Goal: Task Accomplishment & Management: Complete application form

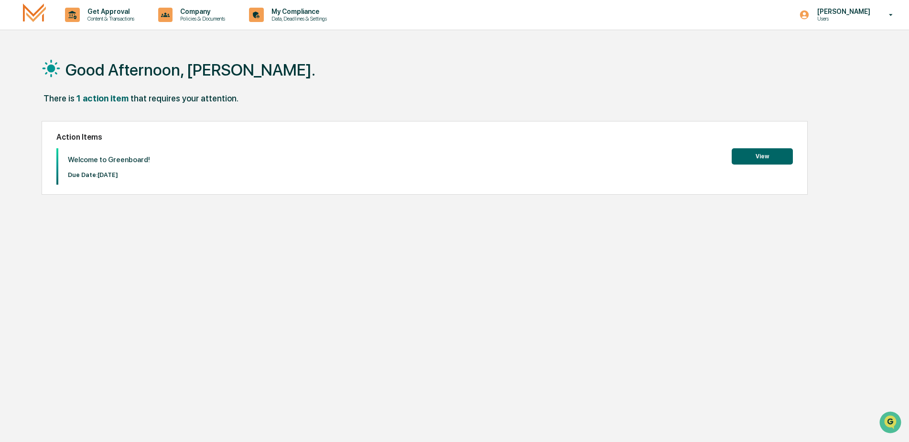
click at [766, 154] on button "View" at bounding box center [762, 156] width 61 height 16
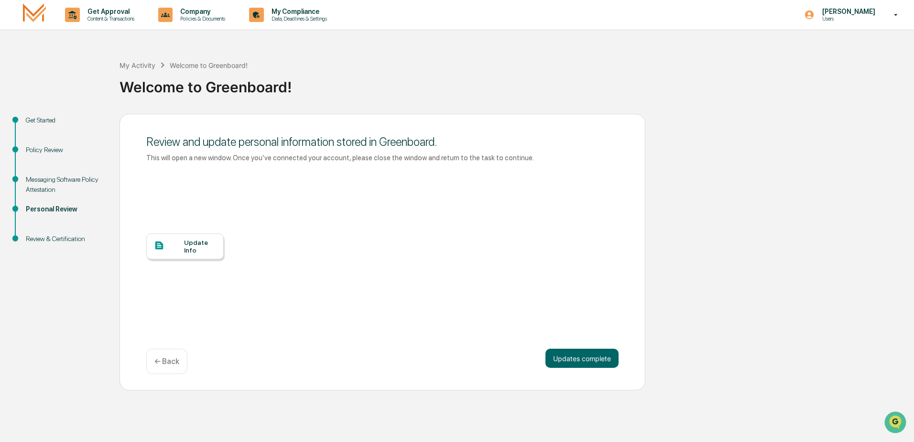
click at [185, 249] on div "Update Info" at bounding box center [200, 246] width 32 height 15
click at [585, 361] on button "Updates complete" at bounding box center [581, 358] width 73 height 19
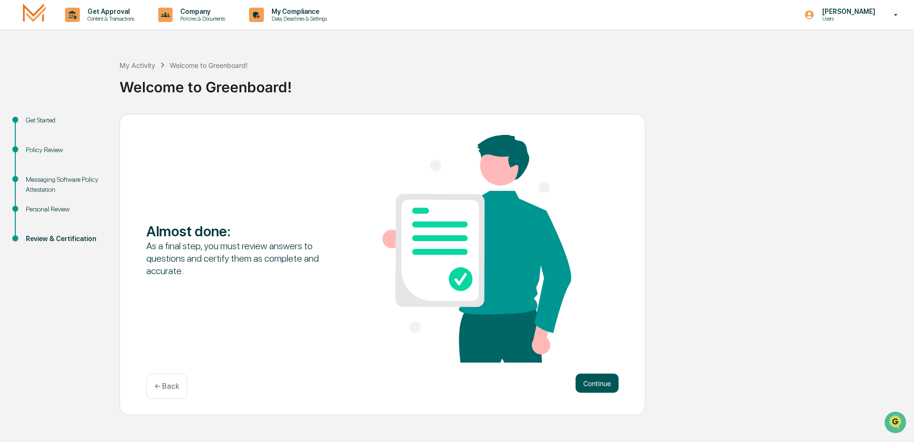
click at [598, 385] on button "Continue" at bounding box center [597, 382] width 43 height 19
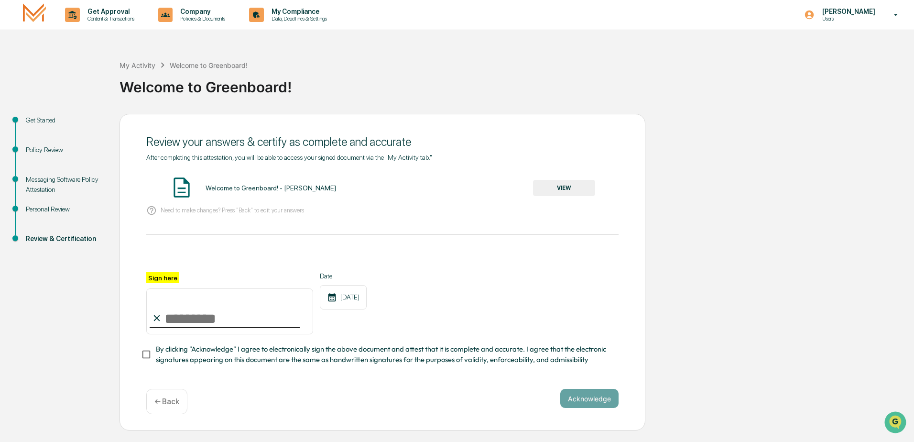
click at [192, 318] on input "Sign here" at bounding box center [229, 311] width 167 height 46
type input "**********"
click at [595, 403] on button "Acknowledge" at bounding box center [589, 398] width 58 height 19
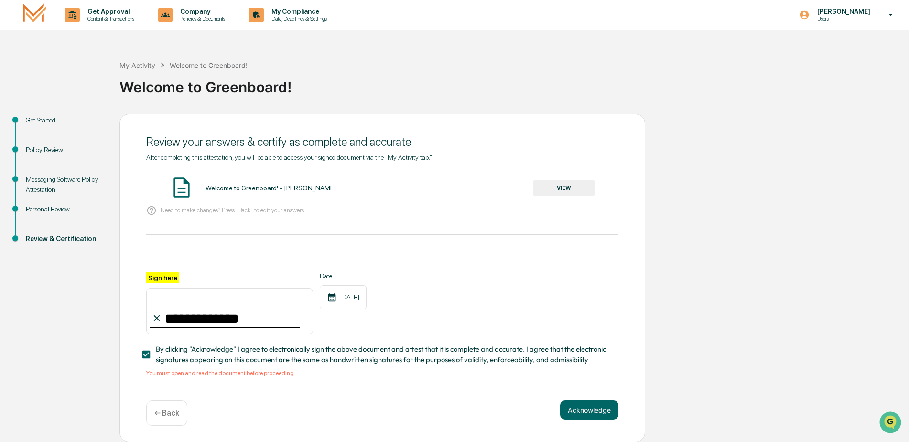
click at [546, 185] on button "VIEW" at bounding box center [564, 188] width 62 height 16
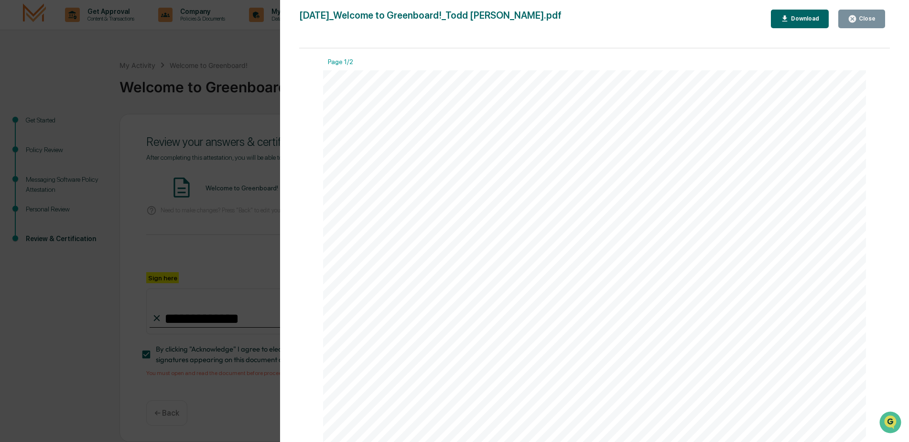
click at [870, 18] on div "Close" at bounding box center [866, 18] width 19 height 7
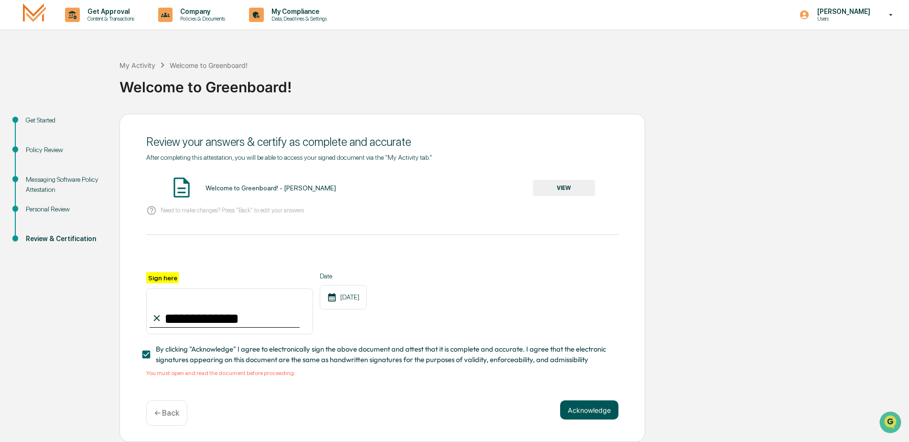
click at [593, 415] on button "Acknowledge" at bounding box center [589, 409] width 58 height 19
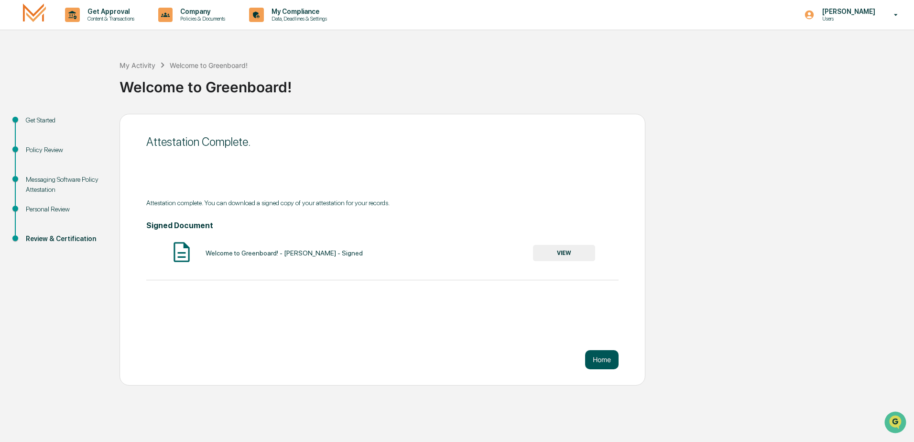
click at [600, 358] on button "Home" at bounding box center [601, 359] width 33 height 19
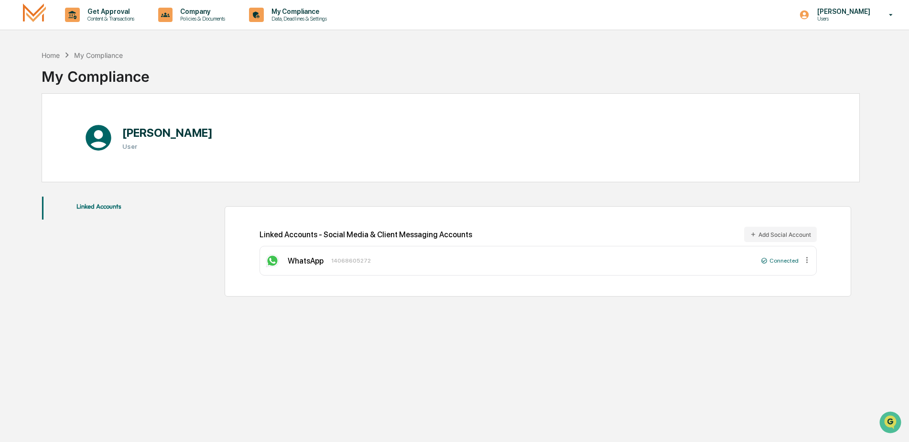
click at [102, 206] on button "Linked Accounts" at bounding box center [99, 207] width 114 height 23
click at [206, 13] on p "Company" at bounding box center [201, 12] width 57 height 8
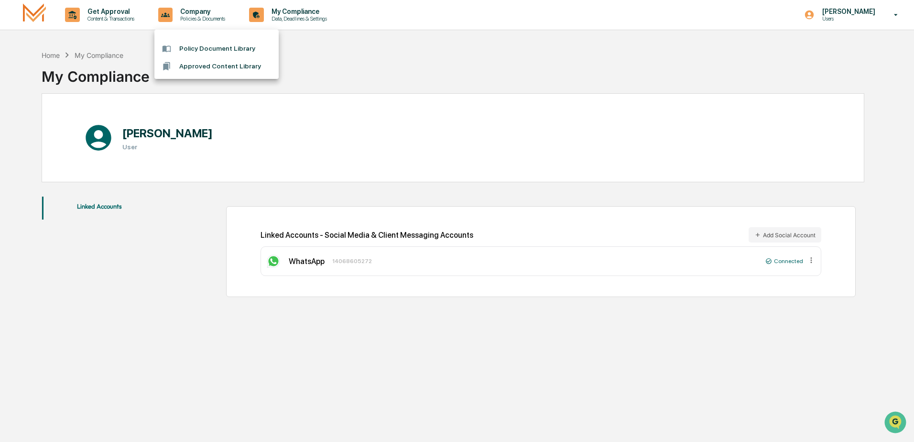
click at [327, 47] on div at bounding box center [457, 221] width 914 height 442
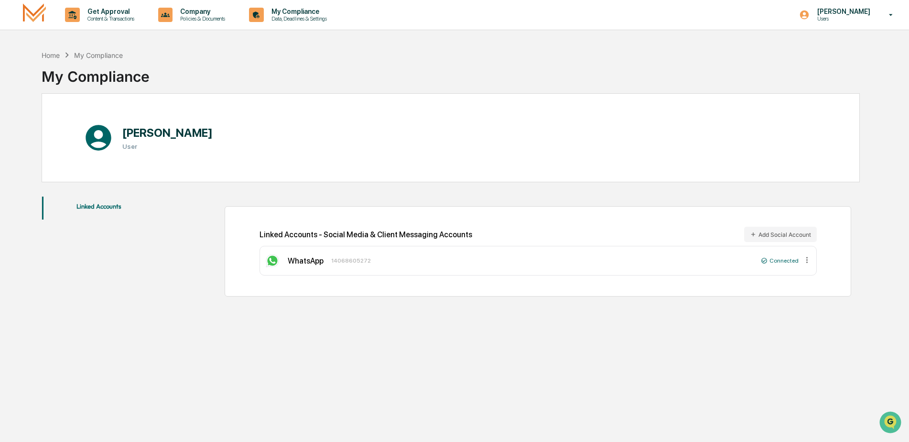
click at [311, 15] on p "My Compliance" at bounding box center [298, 12] width 68 height 8
click at [290, 14] on p "My Compliance" at bounding box center [298, 12] width 68 height 8
click at [509, 418] on div "Home My Compliance My Compliance [PERSON_NAME] User Linked Accounts Linked Acco…" at bounding box center [450, 266] width 847 height 442
click at [869, 11] on p "[PERSON_NAME]" at bounding box center [842, 12] width 65 height 8
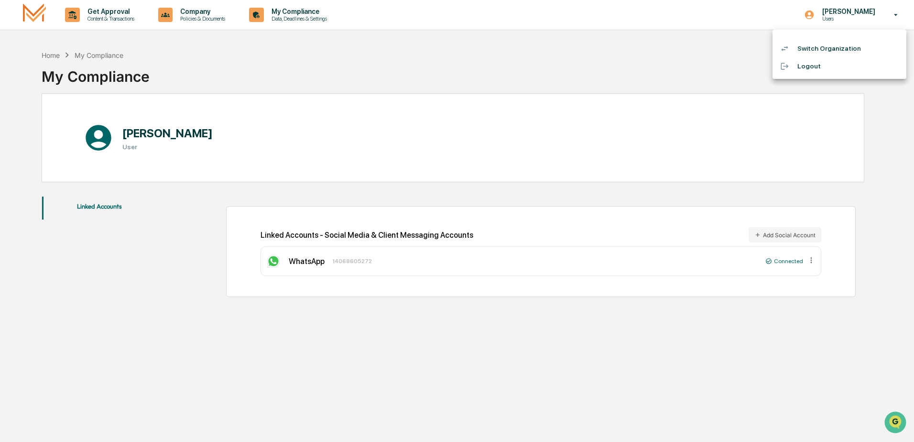
click at [690, 54] on div at bounding box center [457, 221] width 914 height 442
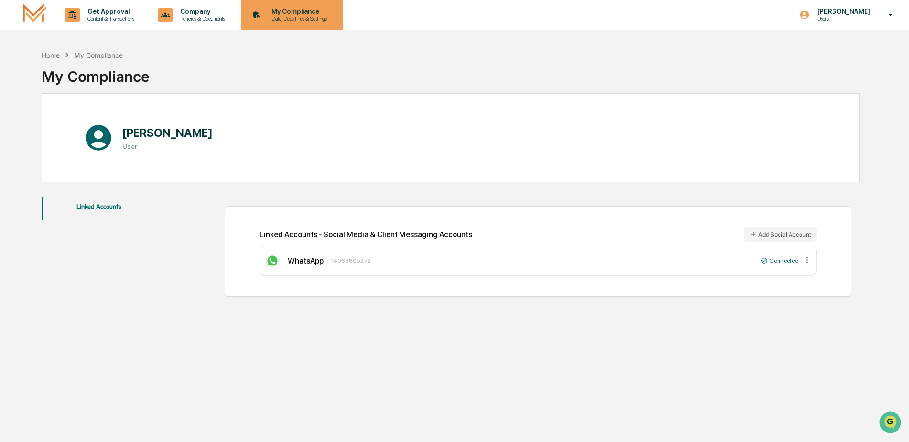
click at [295, 9] on p "My Compliance" at bounding box center [298, 12] width 68 height 8
